Goal: Task Accomplishment & Management: Use online tool/utility

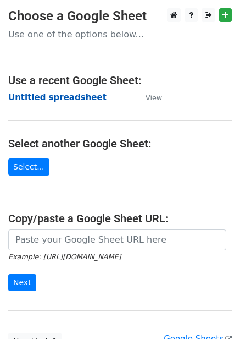
click at [86, 96] on strong "Untitled spreadsheet" at bounding box center [57, 97] width 98 height 10
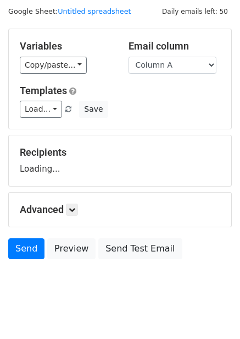
scroll to position [45, 0]
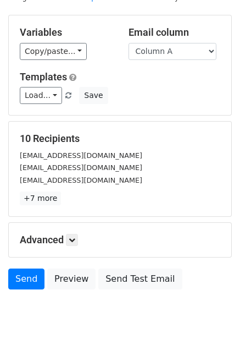
click at [67, 233] on div "Advanced Tracking Track Opens UTM Codes Track Clicks Filters Only include sprea…" at bounding box center [120, 240] width 223 height 34
click at [71, 240] on icon at bounding box center [72, 239] width 7 height 7
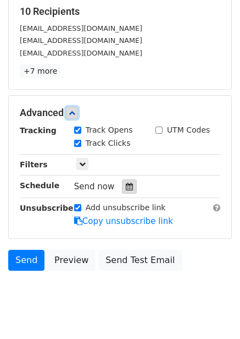
scroll to position [174, 0]
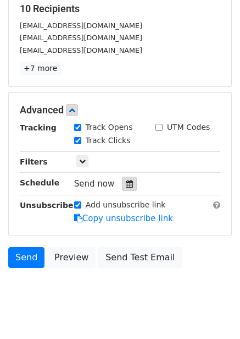
click at [126, 184] on icon at bounding box center [129, 184] width 7 height 8
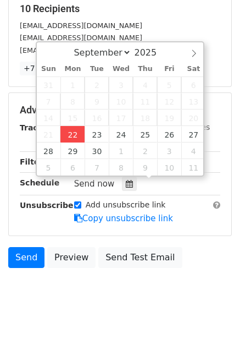
type input "2025-09-22 12:00"
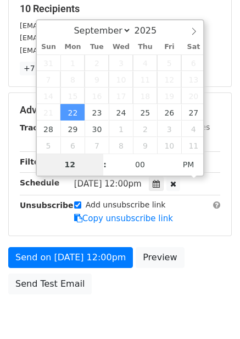
type input "4"
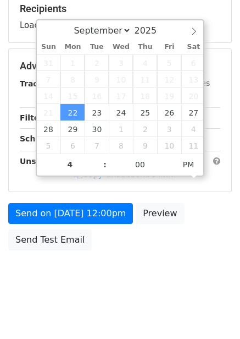
type input "2025-09-22 16:00"
drag, startPoint x: 157, startPoint y: 234, endPoint x: 146, endPoint y: 240, distance: 13.0
click at [157, 235] on div "Send on Sep 22 at 12:00pm Preview Send Test Email" at bounding box center [120, 229] width 240 height 53
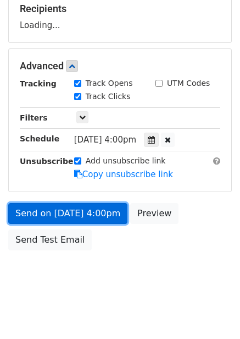
click at [108, 219] on link "Send on Sep 22 at 4:00pm" at bounding box center [67, 213] width 119 height 21
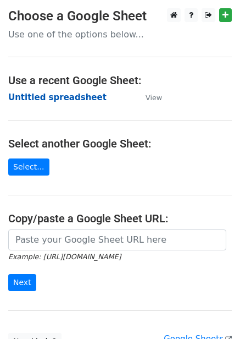
click at [67, 97] on strong "Untitled spreadsheet" at bounding box center [57, 97] width 98 height 10
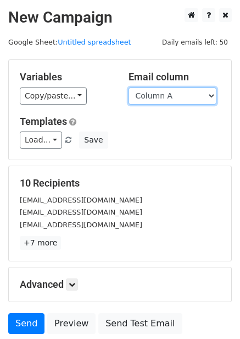
click at [196, 101] on select "Column A Column B Column C Column D Column E Column F" at bounding box center [173, 95] width 88 height 17
select select "Column B"
click at [129, 87] on select "Column A Column B Column C Column D Column E Column F" at bounding box center [173, 95] width 88 height 17
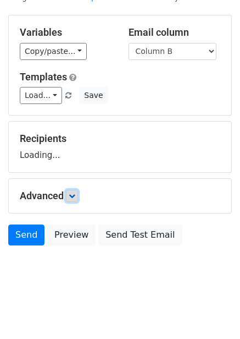
click at [75, 196] on icon at bounding box center [72, 195] width 7 height 7
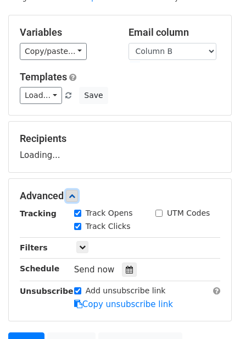
scroll to position [137, 0]
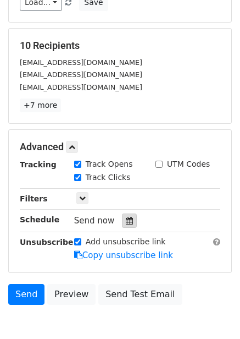
click at [126, 222] on icon at bounding box center [129, 221] width 7 height 8
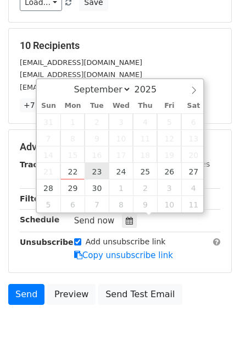
type input "2025-09-23 12:00"
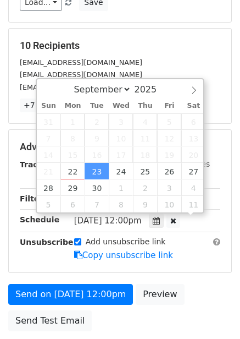
scroll to position [1, 0]
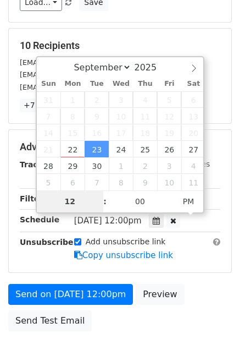
type input "5"
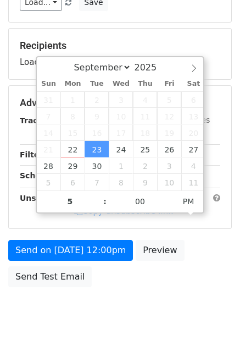
type input "2025-09-23 17:00"
click at [199, 250] on div "Send on Sep 23 at 12:00pm Preview Send Test Email" at bounding box center [120, 266] width 240 height 53
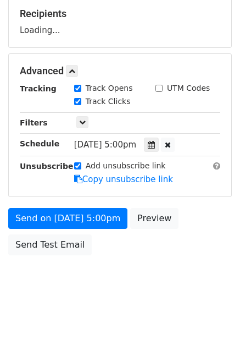
scroll to position [179, 0]
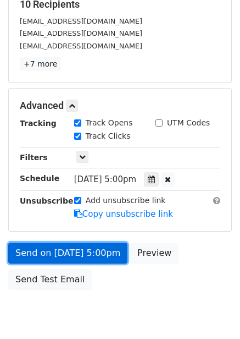
click at [95, 252] on link "Send on Sep 23 at 5:00pm" at bounding box center [67, 252] width 119 height 21
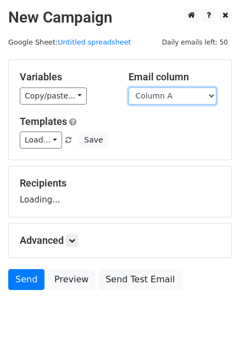
drag, startPoint x: 203, startPoint y: 90, endPoint x: 200, endPoint y: 102, distance: 12.7
click at [203, 90] on select "Column A Column B Column C Column D Column E Column F" at bounding box center [173, 95] width 88 height 17
select select "Column C"
click at [129, 87] on select "Column A Column B Column C Column D Column E Column F" at bounding box center [173, 95] width 88 height 17
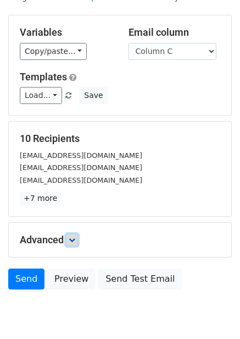
drag, startPoint x: 72, startPoint y: 194, endPoint x: 74, endPoint y: 200, distance: 5.9
click at [72, 236] on icon at bounding box center [72, 239] width 7 height 7
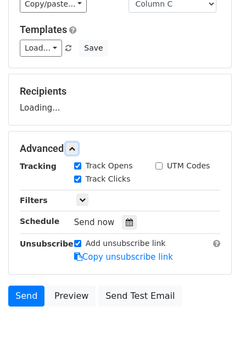
scroll to position [150, 0]
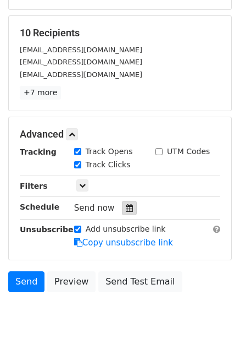
click at [124, 203] on div at bounding box center [129, 208] width 15 height 14
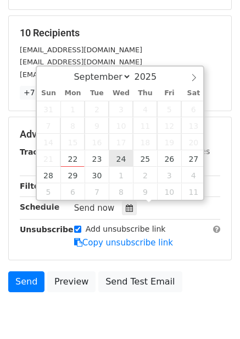
type input "2025-09-24 12:00"
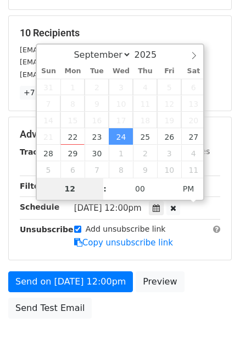
type input "6"
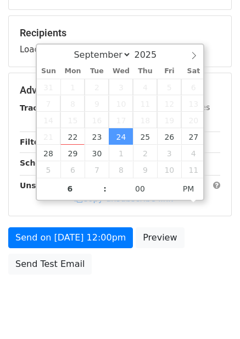
type input "2025-09-24 18:00"
click at [143, 269] on div "Send on Sep 24 at 12:00pm Preview Send Test Email" at bounding box center [120, 253] width 240 height 53
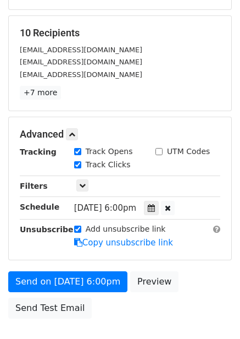
scroll to position [179, 0]
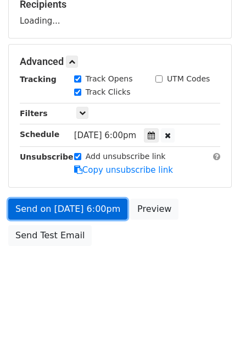
click at [99, 205] on link "Send on Sep 24 at 6:00pm" at bounding box center [67, 208] width 119 height 21
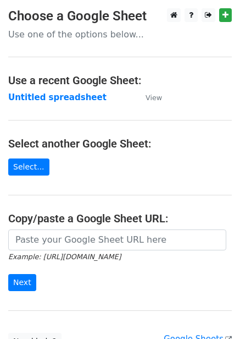
click at [68, 91] on td "Untitled spreadsheet" at bounding box center [71, 97] width 126 height 13
click at [74, 98] on strong "Untitled spreadsheet" at bounding box center [57, 97] width 98 height 10
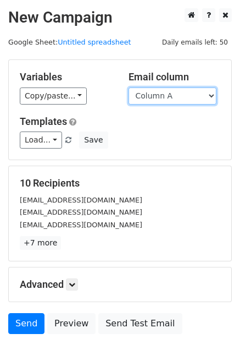
click at [168, 101] on select "Column A Column B Column C Column D Column E Column F" at bounding box center [173, 95] width 88 height 17
select select "Column D"
click at [129, 87] on select "Column A Column B Column C Column D Column E Column F" at bounding box center [173, 95] width 88 height 17
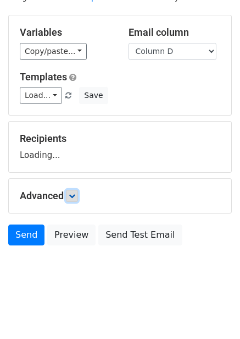
click at [73, 200] on link at bounding box center [72, 196] width 12 height 12
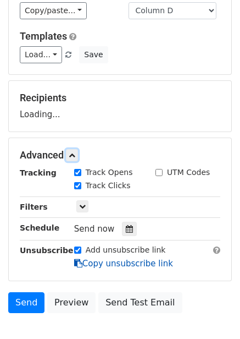
scroll to position [143, 0]
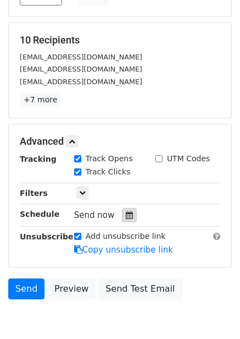
click at [123, 220] on div at bounding box center [129, 215] width 15 height 14
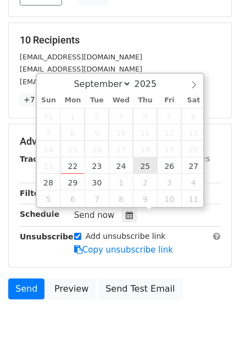
type input "[DATE] 12:00"
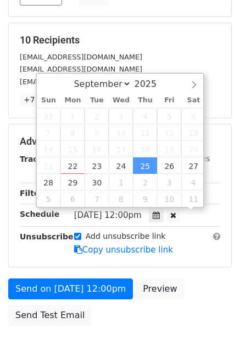
scroll to position [1, 0]
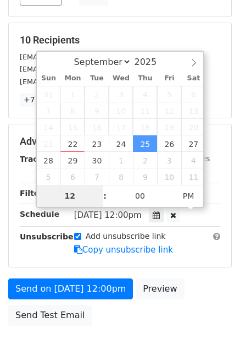
type input "7"
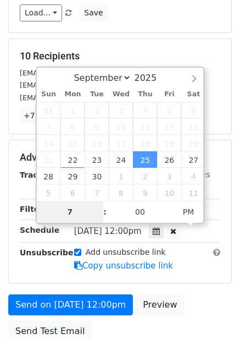
scroll to position [179, 0]
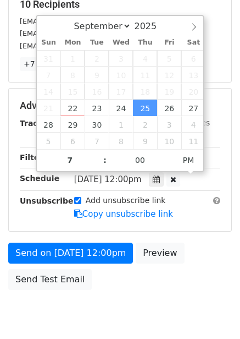
type input "2025-09-25 19:00"
click at [195, 255] on div "Send on Sep 25 at 12:00pm Preview Send Test Email" at bounding box center [120, 268] width 240 height 53
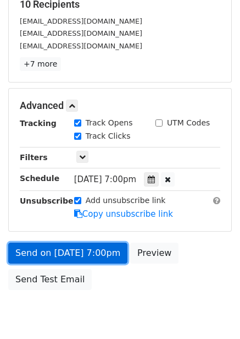
click at [113, 251] on link "Send on Sep 25 at 7:00pm" at bounding box center [67, 252] width 119 height 21
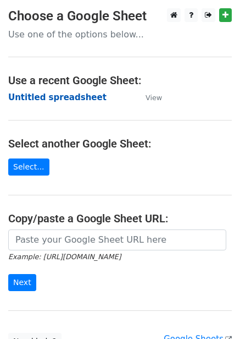
click at [85, 97] on strong "Untitled spreadsheet" at bounding box center [57, 97] width 98 height 10
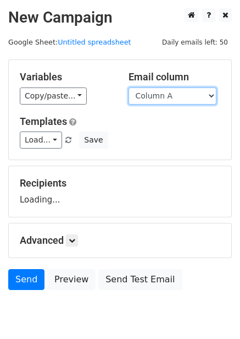
drag, startPoint x: 171, startPoint y: 94, endPoint x: 171, endPoint y: 104, distance: 9.9
click at [171, 94] on select "Column A Column B Column C Column D Column E Column F" at bounding box center [173, 95] width 88 height 17
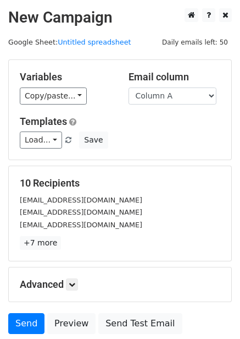
click at [169, 177] on h5 "10 Recipients" at bounding box center [120, 183] width 201 height 12
click at [180, 93] on select "Column A Column B Column C Column D Column E Column F" at bounding box center [173, 95] width 88 height 17
select select "Column E"
click at [129, 87] on select "Column A Column B Column C Column D Column E Column F" at bounding box center [173, 95] width 88 height 17
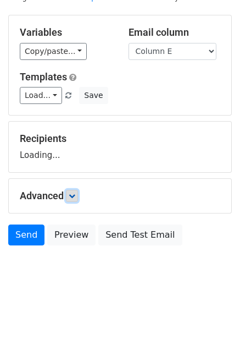
click at [78, 196] on link at bounding box center [72, 196] width 12 height 12
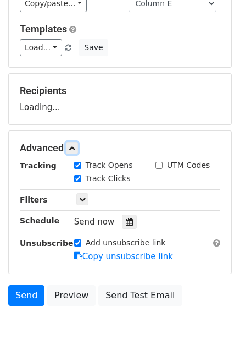
scroll to position [152, 0]
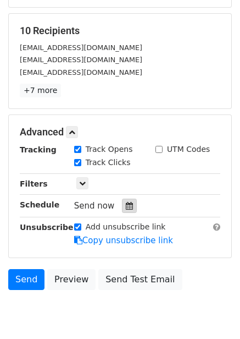
click at [126, 205] on icon at bounding box center [129, 206] width 7 height 8
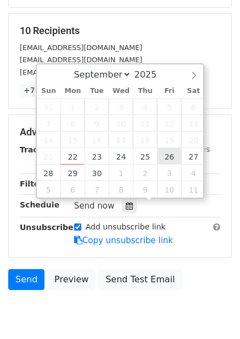
type input "2025-09-26 12:00"
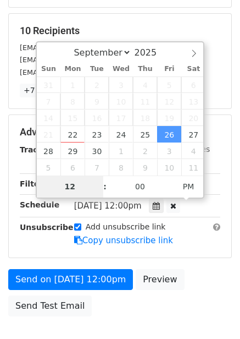
type input "8"
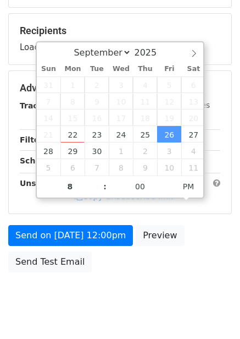
type input "2025-09-26 20:00"
click at [203, 257] on div "Send on Sep 26 at 12:00pm Preview Send Test Email" at bounding box center [120, 251] width 240 height 53
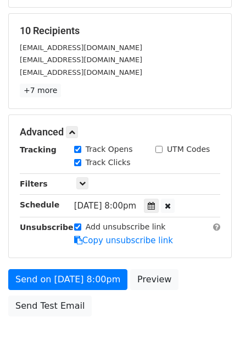
scroll to position [179, 0]
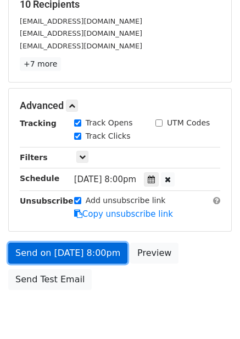
click at [94, 260] on link "Send on Sep 26 at 8:00pm" at bounding box center [67, 252] width 119 height 21
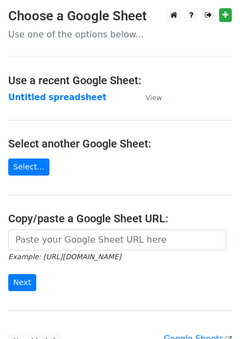
click at [63, 97] on strong "Untitled spreadsheet" at bounding box center [57, 97] width 98 height 10
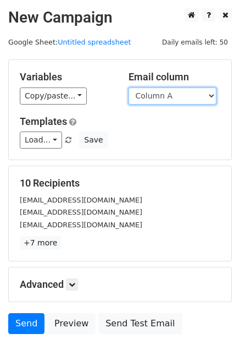
drag, startPoint x: 179, startPoint y: 92, endPoint x: 179, endPoint y: 102, distance: 10.5
click at [179, 92] on select "Column A Column B Column C Column D Column E Column F" at bounding box center [173, 95] width 88 height 17
select select "Column F"
click at [129, 87] on select "Column A Column B Column C Column D Column E Column F" at bounding box center [173, 95] width 88 height 17
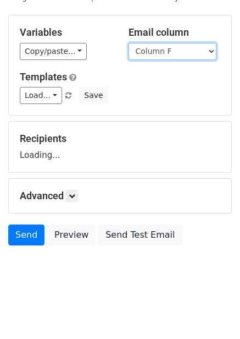
scroll to position [45, 0]
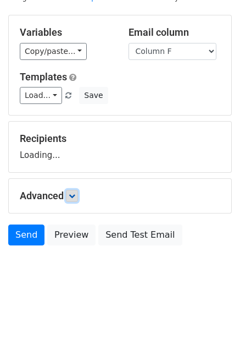
click at [75, 198] on icon at bounding box center [72, 195] width 7 height 7
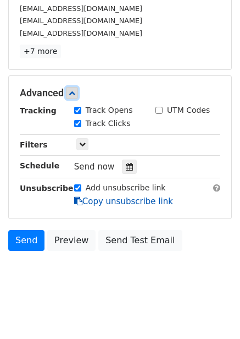
scroll to position [193, 0]
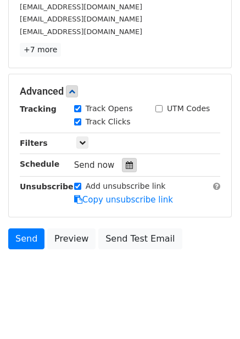
click at [130, 170] on div at bounding box center [129, 165] width 15 height 14
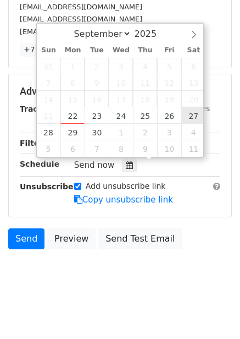
type input "[DATE] 12:00"
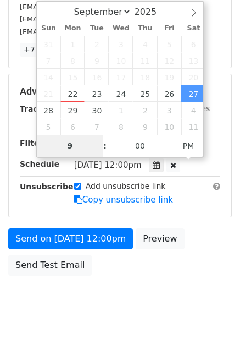
type input "9"
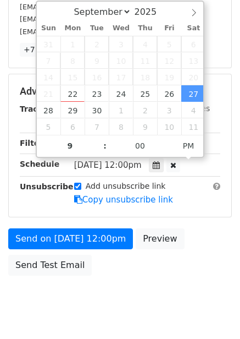
type input "[DATE] 21:00"
type input "09"
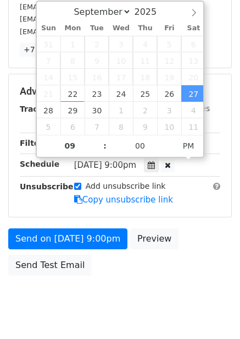
click at [212, 250] on div "Send on [DATE] 9:00pm Preview Send Test Email" at bounding box center [120, 254] width 240 height 53
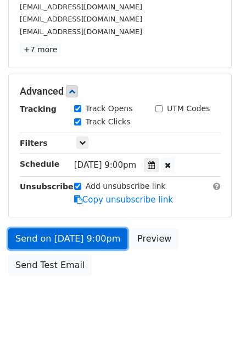
click at [96, 240] on link "Send on [DATE] 9:00pm" at bounding box center [67, 238] width 119 height 21
